Goal: Information Seeking & Learning: Learn about a topic

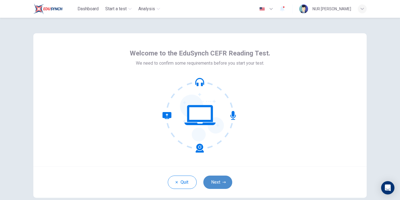
click at [215, 181] on button "Next" at bounding box center [217, 182] width 29 height 13
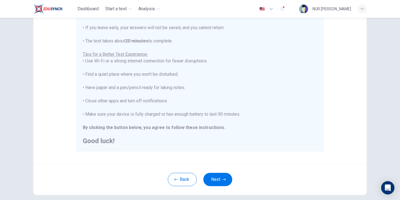
scroll to position [83, 0]
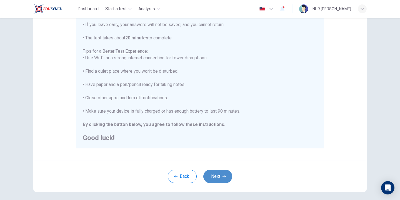
click at [212, 171] on button "Next" at bounding box center [217, 176] width 29 height 13
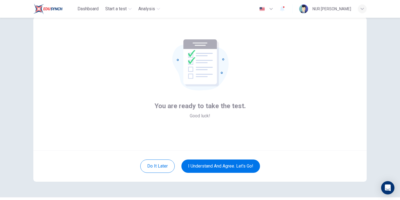
scroll to position [3, 0]
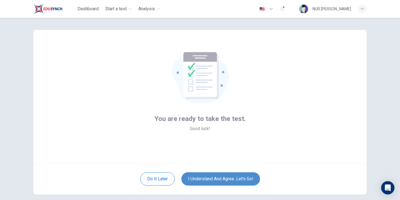
click at [237, 180] on button "I understand and agree. Let’s go!" at bounding box center [220, 178] width 79 height 13
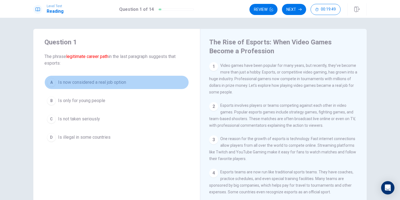
click at [60, 84] on span "Is now considered a real job option" at bounding box center [92, 82] width 68 height 7
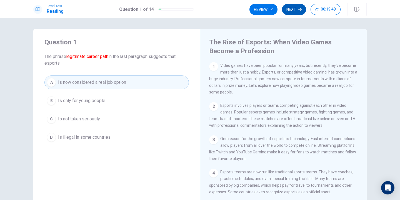
click at [294, 7] on button "Next" at bounding box center [294, 9] width 24 height 11
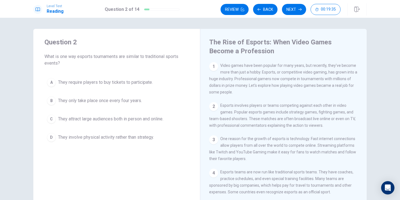
scroll to position [28, 0]
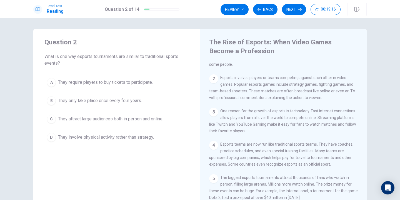
click at [124, 136] on span "They involve physical activity rather than strategy." at bounding box center [106, 137] width 96 height 7
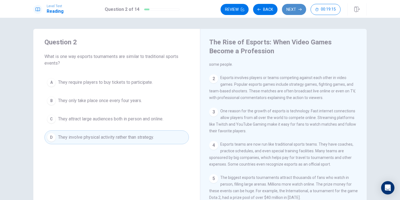
click at [299, 9] on icon "button" at bounding box center [299, 9] width 3 height 3
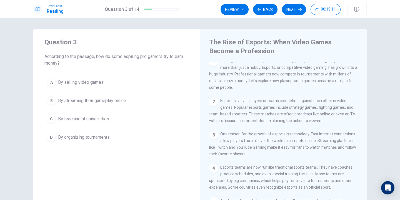
scroll to position [0, 0]
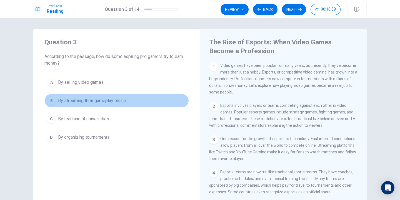
click at [86, 101] on span "By streaming their gameplay online" at bounding box center [92, 100] width 68 height 7
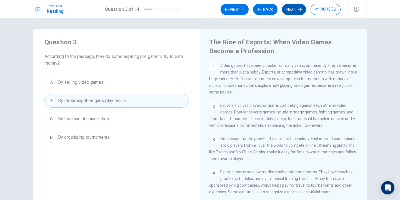
click at [298, 12] on button "Next" at bounding box center [294, 9] width 24 height 11
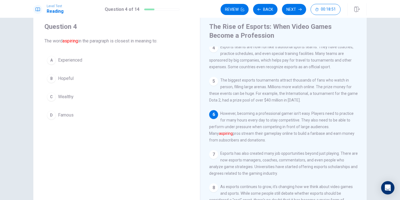
scroll to position [28, 0]
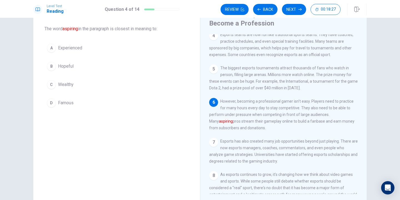
click at [61, 44] on button "A Experienced" at bounding box center [116, 48] width 144 height 14
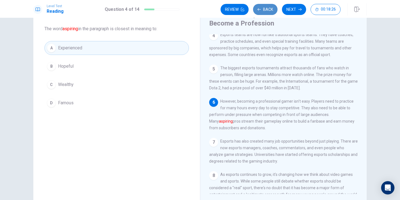
click at [270, 9] on button "Back" at bounding box center [265, 9] width 24 height 11
